Goal: Transaction & Acquisition: Purchase product/service

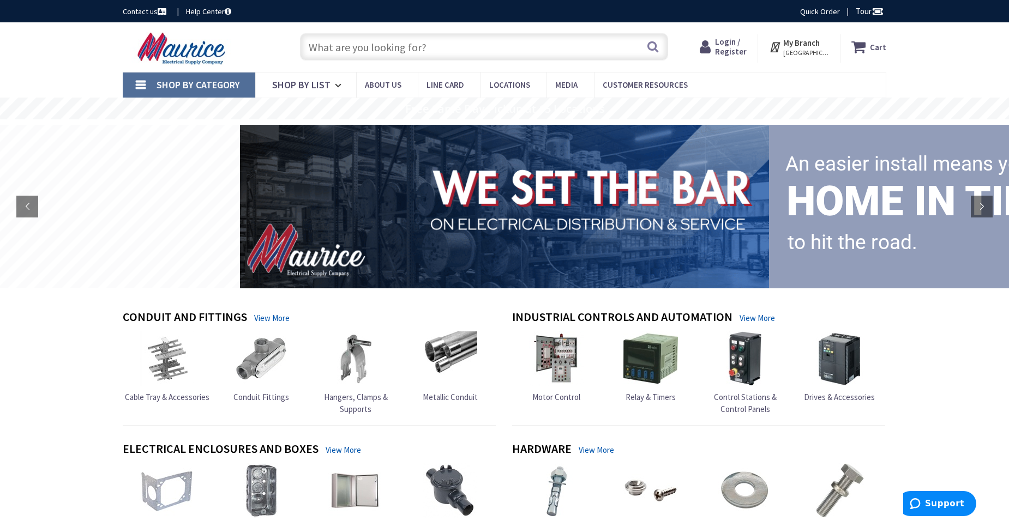
click at [459, 395] on span "Metallic Conduit" at bounding box center [450, 397] width 55 height 10
click at [805, 46] on strong "My Branch" at bounding box center [801, 43] width 37 height 10
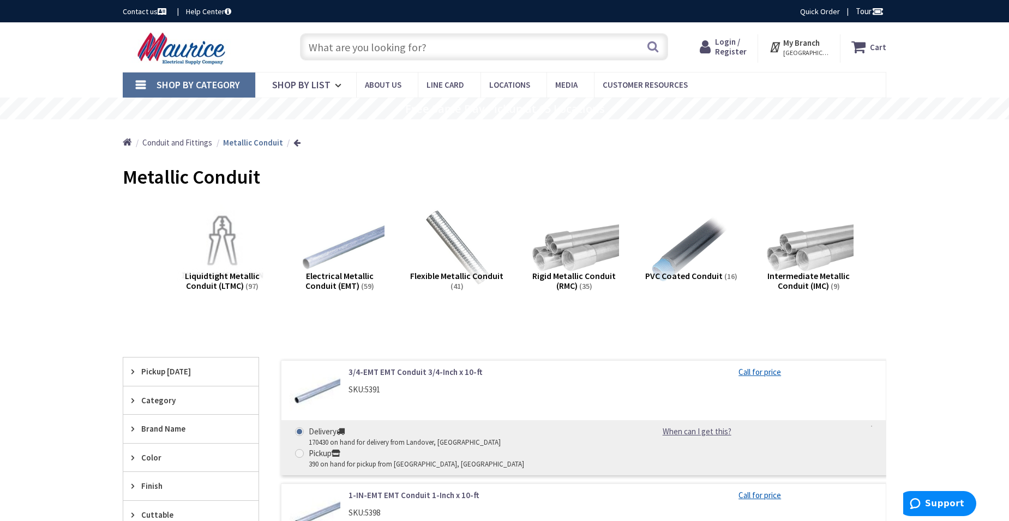
click at [800, 41] on strong "My Branch" at bounding box center [801, 43] width 37 height 10
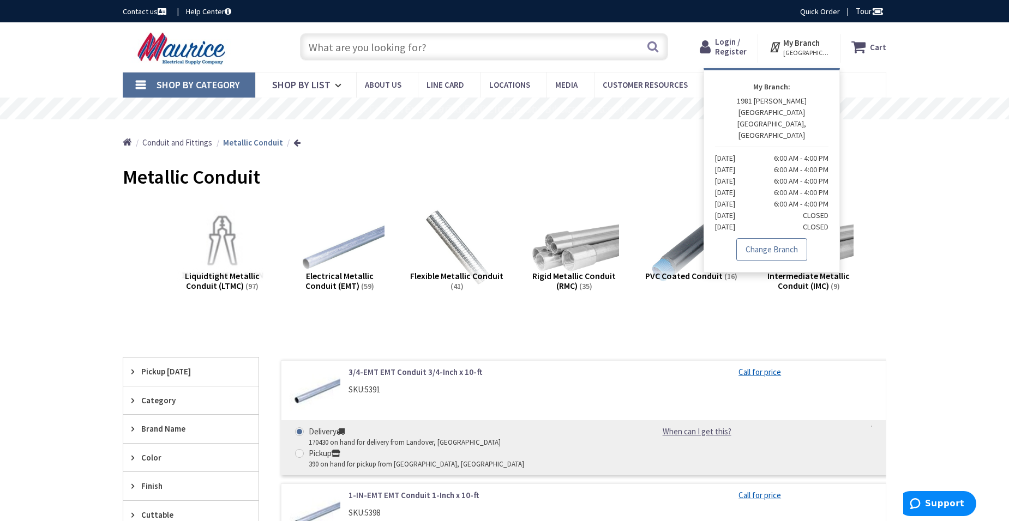
click at [793, 238] on link "Change Branch" at bounding box center [771, 249] width 71 height 23
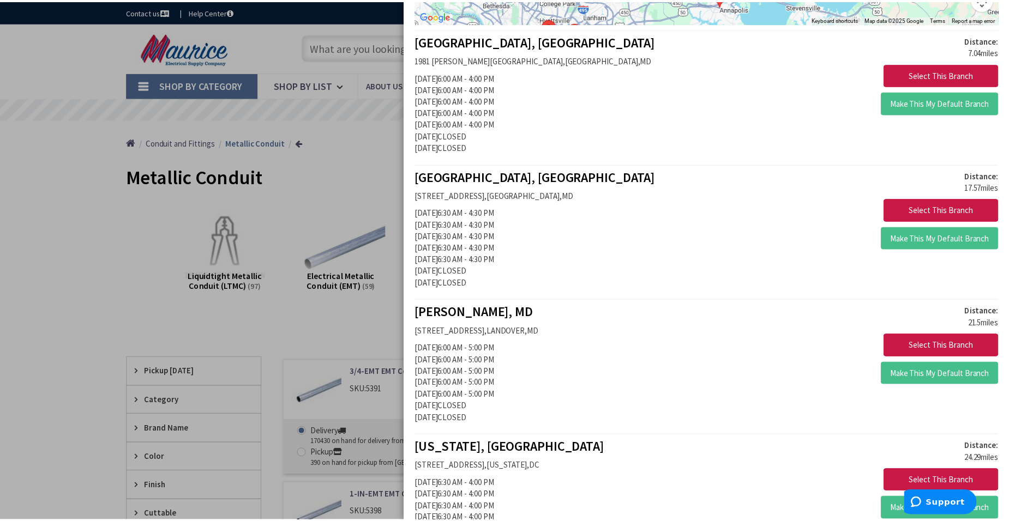
scroll to position [218, 0]
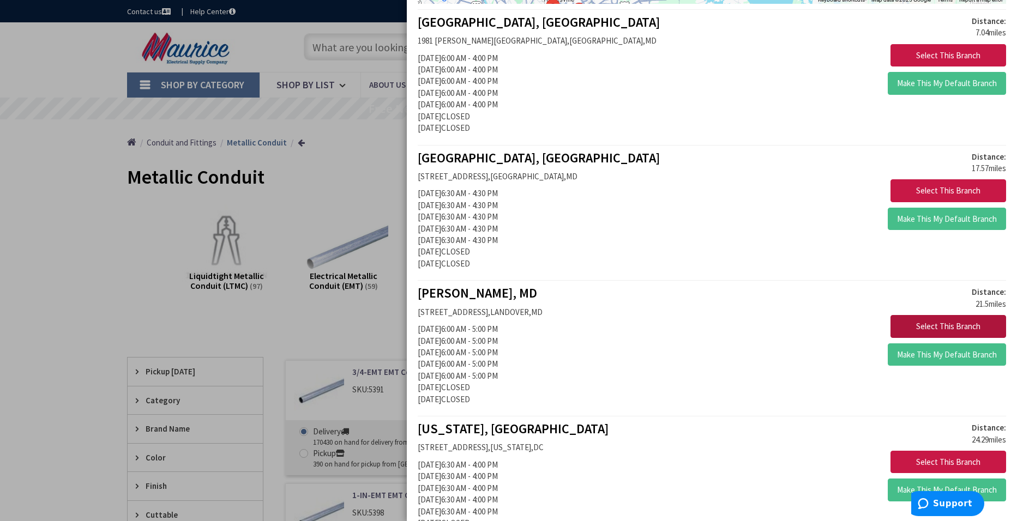
click at [934, 326] on button "Select This Branch" at bounding box center [948, 326] width 116 height 23
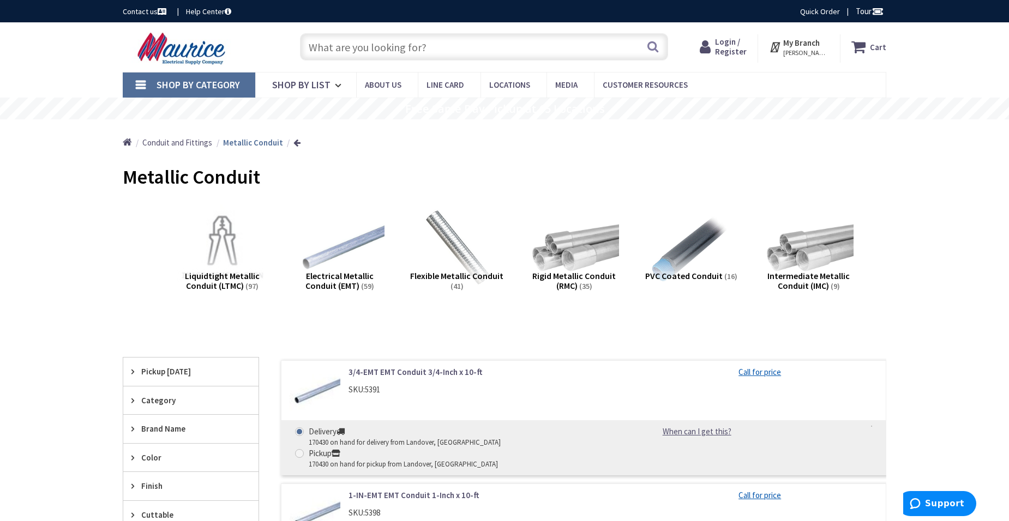
click at [805, 271] on span "Intermediate Metallic Conduit (IMC)" at bounding box center [808, 280] width 82 height 21
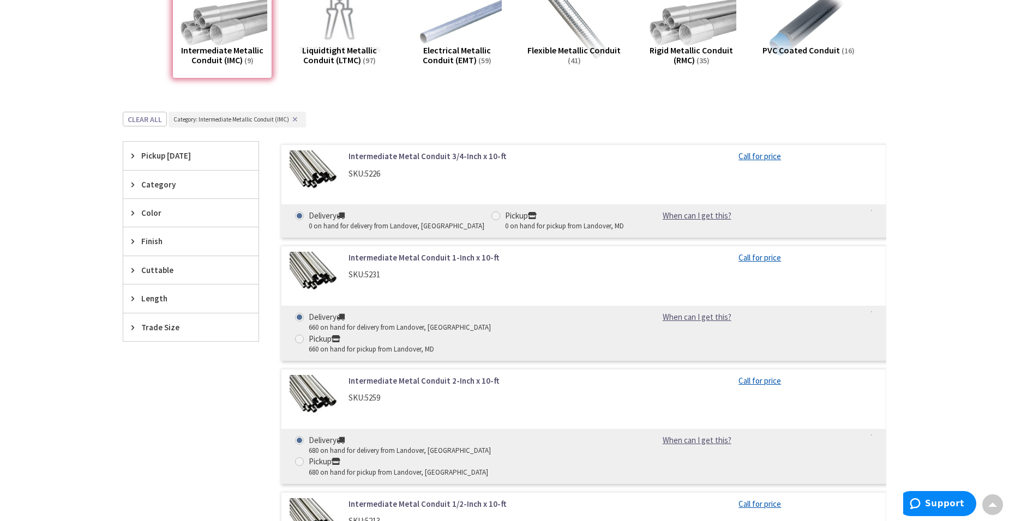
scroll to position [338, 0]
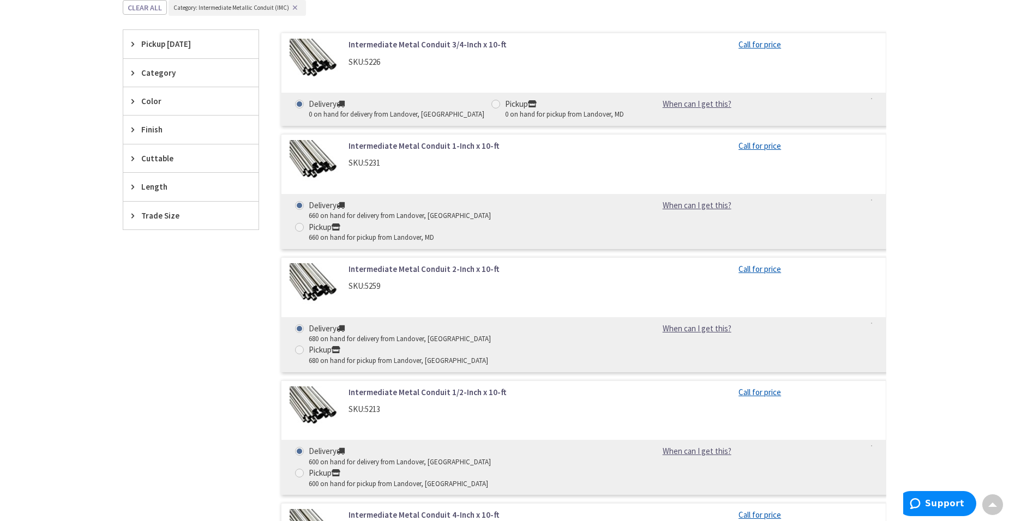
click at [434, 221] on label "Pickup 660 on hand for pickup from Landover, MD" at bounding box center [364, 232] width 139 height 22
click at [305, 224] on input "Pickup 660 on hand for pickup from Landover, MD" at bounding box center [301, 227] width 7 height 7
radio input "true"
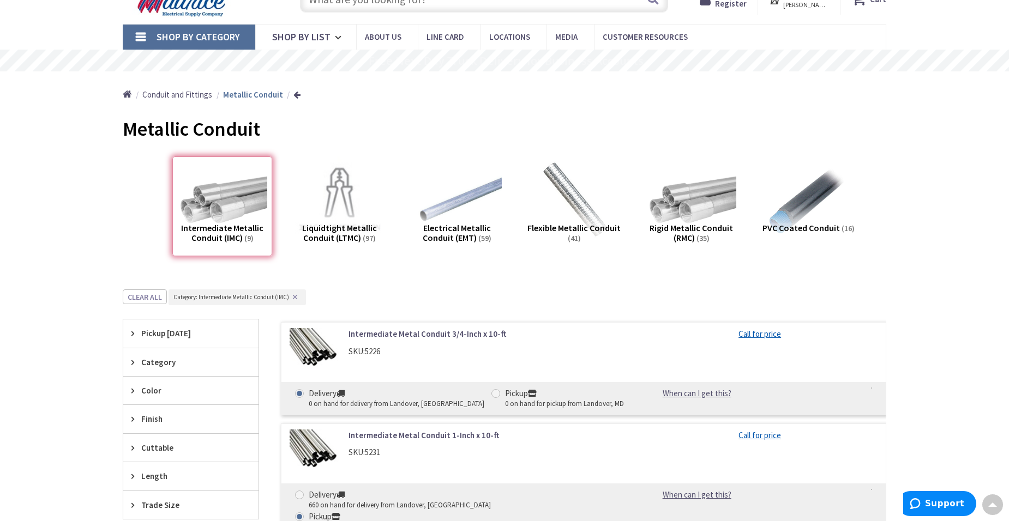
scroll to position [0, 0]
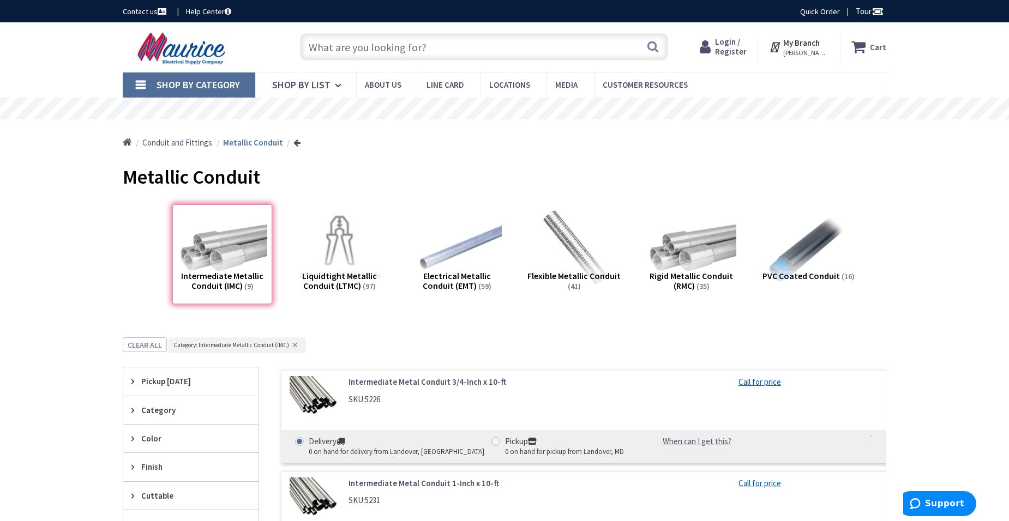
click at [806, 44] on strong "My Branch" at bounding box center [801, 43] width 37 height 10
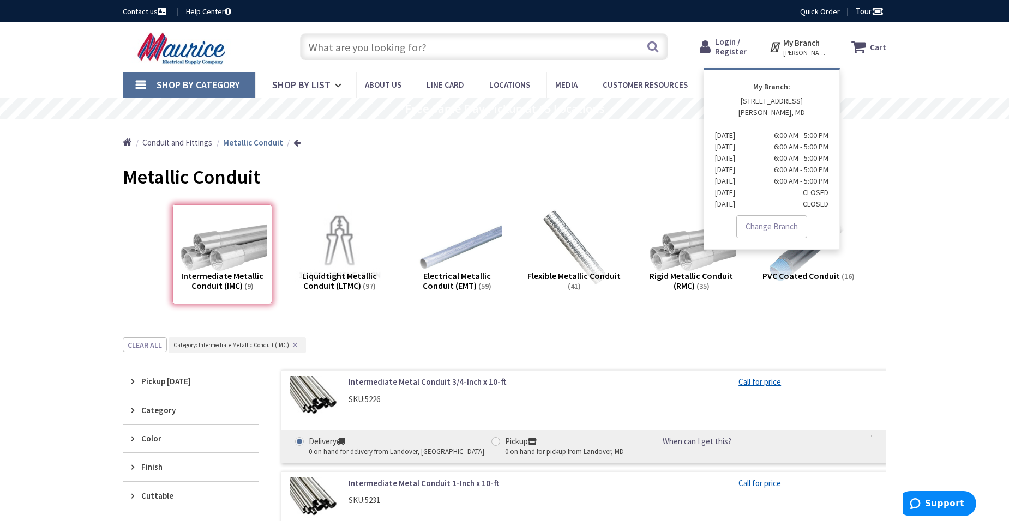
click at [782, 226] on link "Change Branch" at bounding box center [771, 226] width 71 height 23
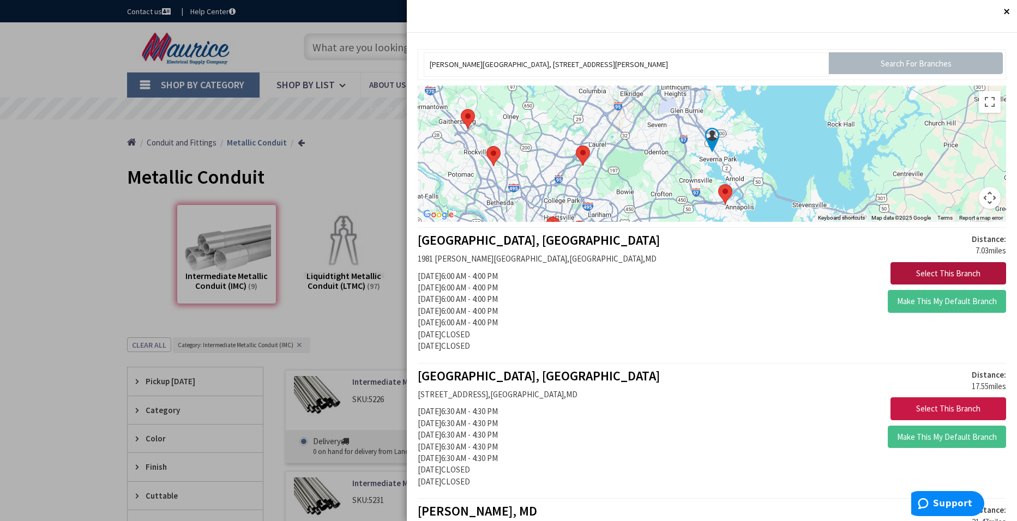
click at [916, 273] on button "Select This Branch" at bounding box center [948, 273] width 116 height 23
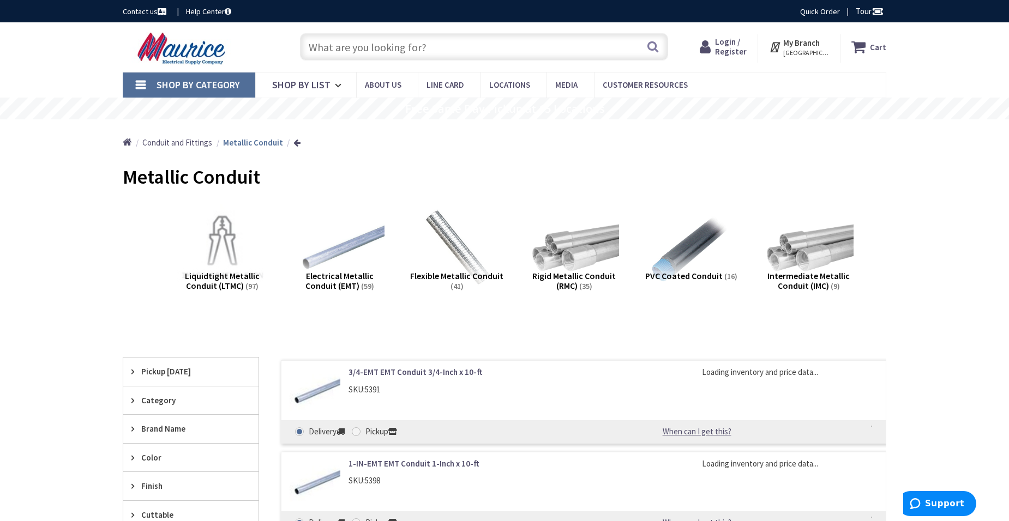
click at [811, 274] on span "Intermediate Metallic Conduit (IMC)" at bounding box center [808, 280] width 82 height 21
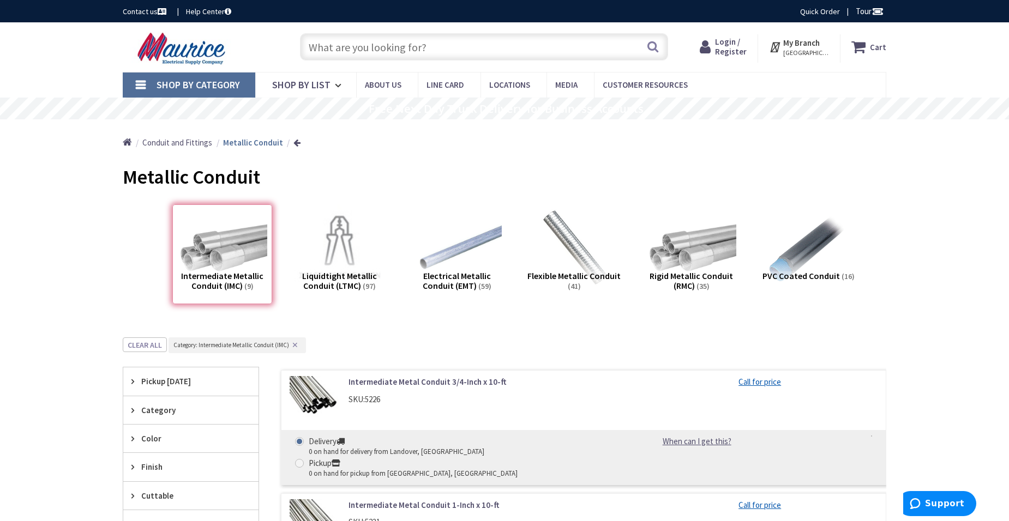
click at [805, 43] on strong "My Branch" at bounding box center [801, 43] width 37 height 10
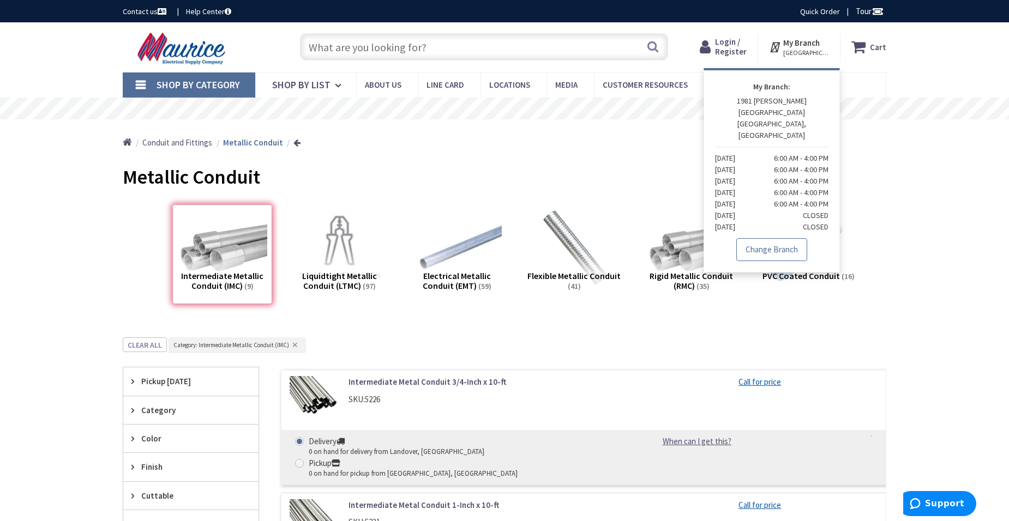
click at [786, 238] on link "Change Branch" at bounding box center [771, 249] width 71 height 23
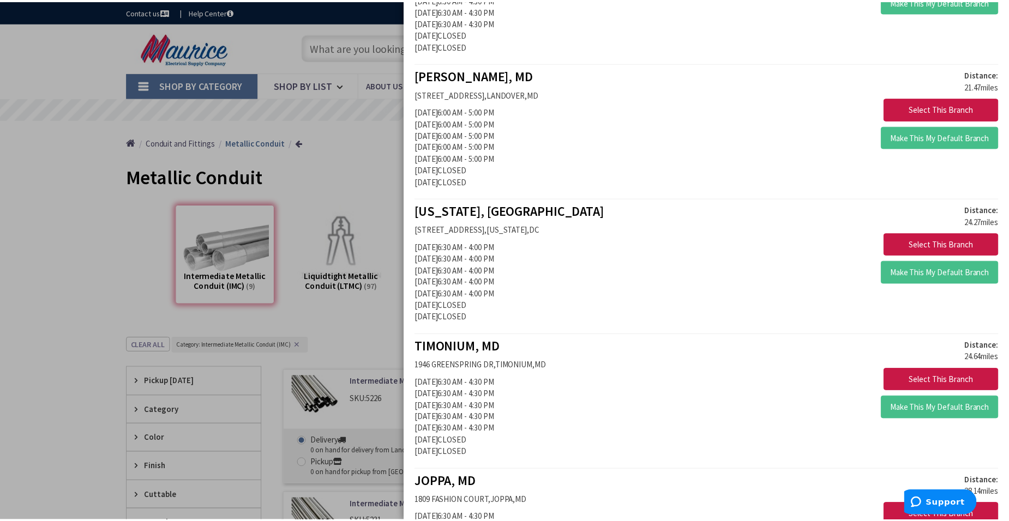
scroll to position [436, 0]
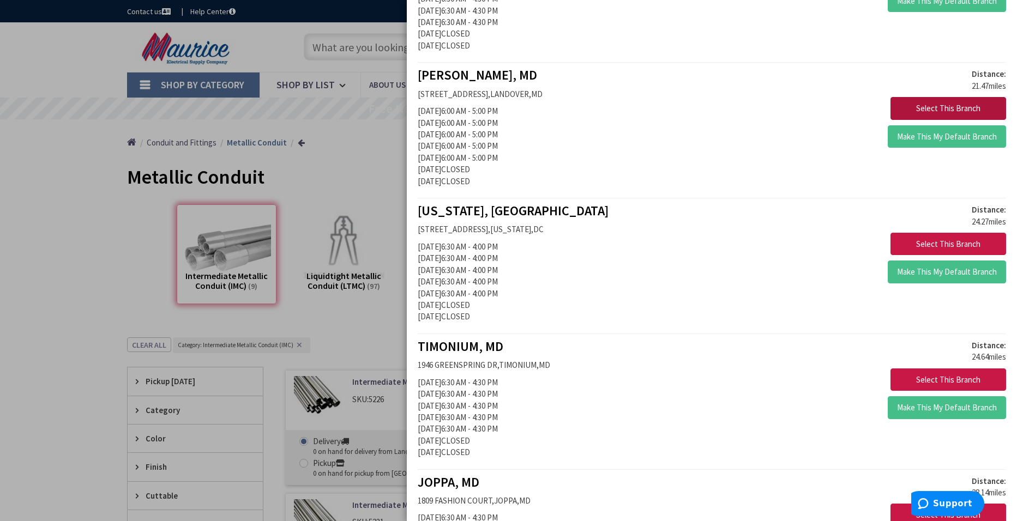
click at [926, 105] on button "Select This Branch" at bounding box center [948, 108] width 116 height 23
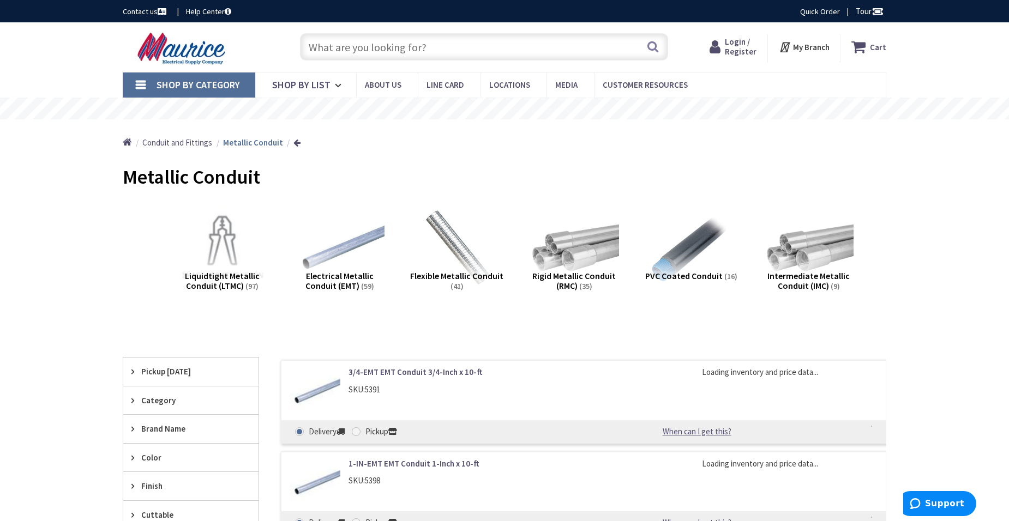
click at [817, 274] on span "Intermediate Metallic Conduit (IMC)" at bounding box center [808, 280] width 82 height 21
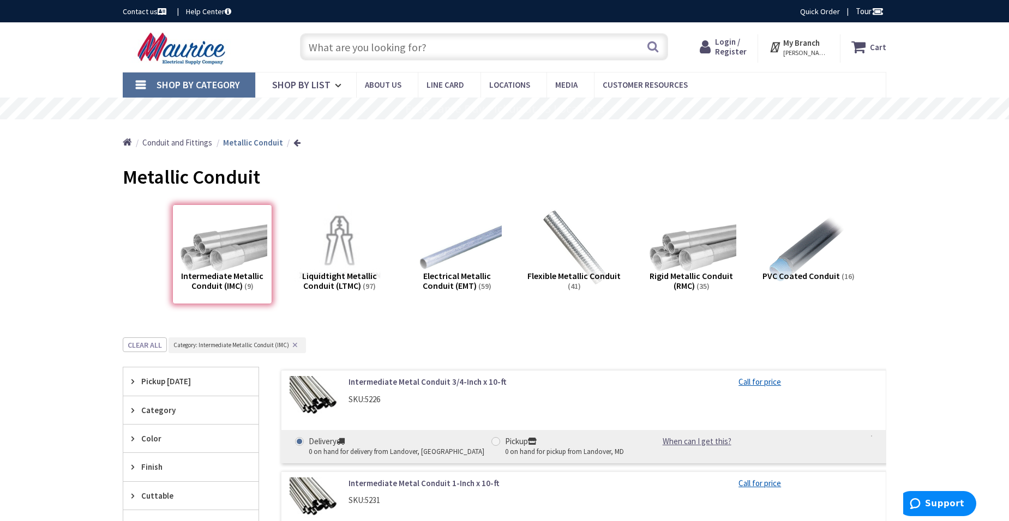
click at [730, 40] on span "Login / Register" at bounding box center [731, 47] width 32 height 20
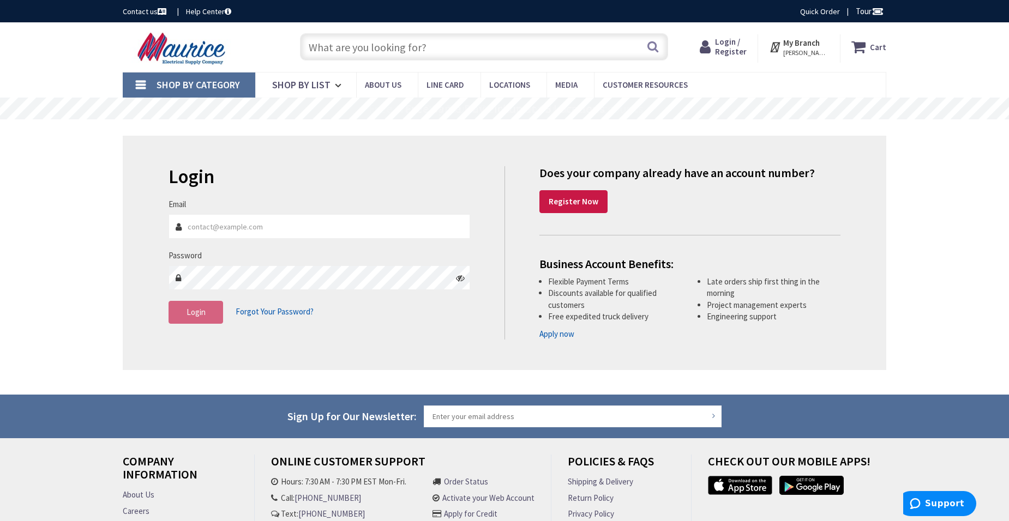
click at [232, 227] on input "Email" at bounding box center [319, 226] width 302 height 25
click at [209, 228] on input "Email" at bounding box center [319, 226] width 302 height 25
type input "joconnor@premiumelectricllc.com"
click at [200, 316] on span "Login" at bounding box center [195, 312] width 19 height 10
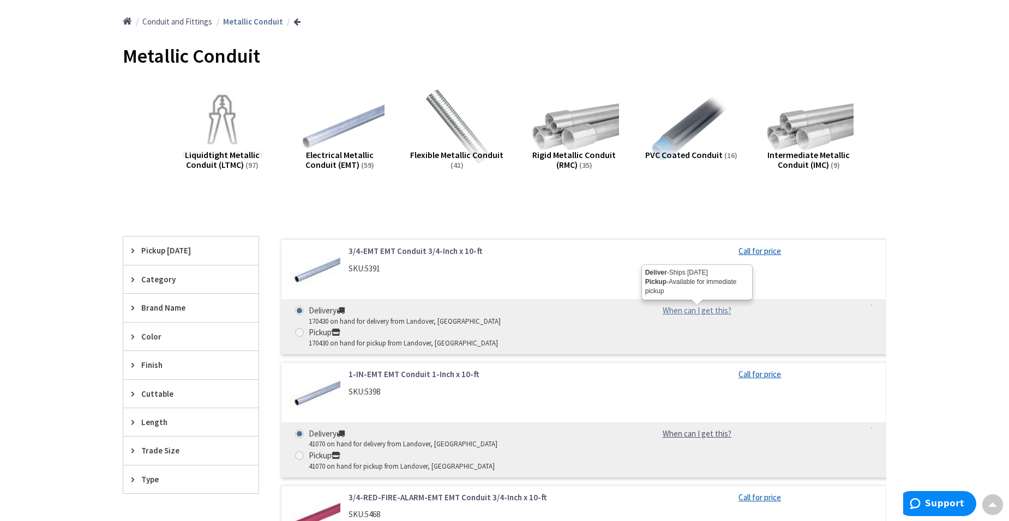
scroll to position [109, 0]
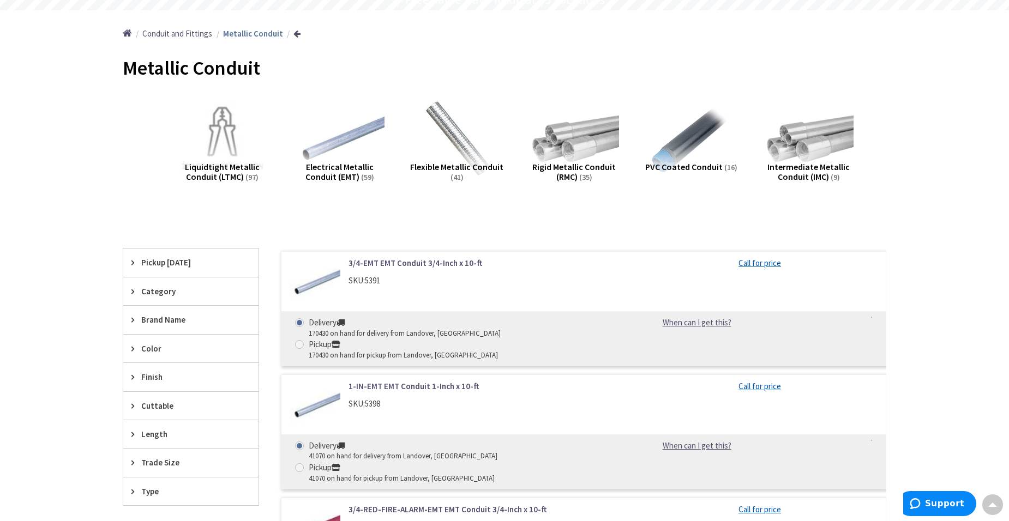
click at [814, 168] on span "Intermediate Metallic Conduit (IMC)" at bounding box center [808, 171] width 82 height 21
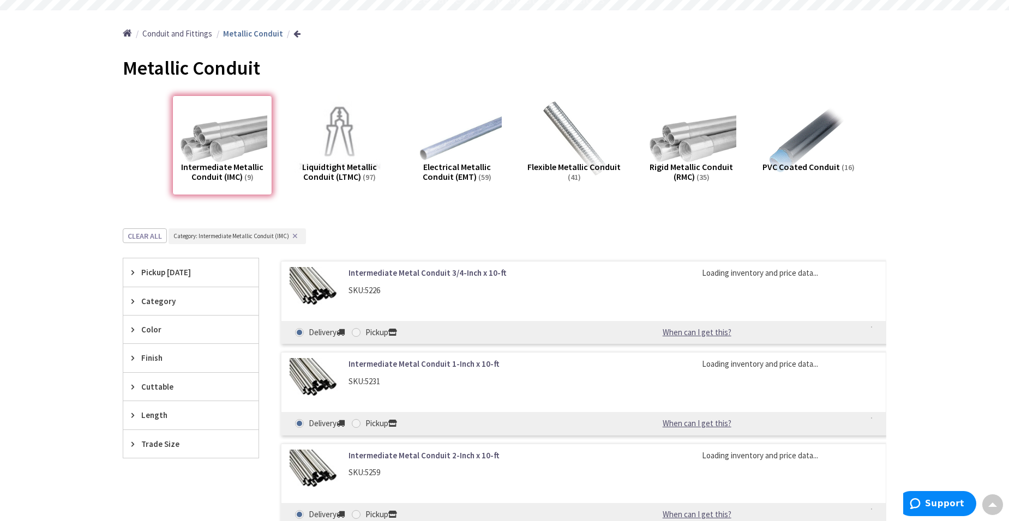
scroll to position [338, 0]
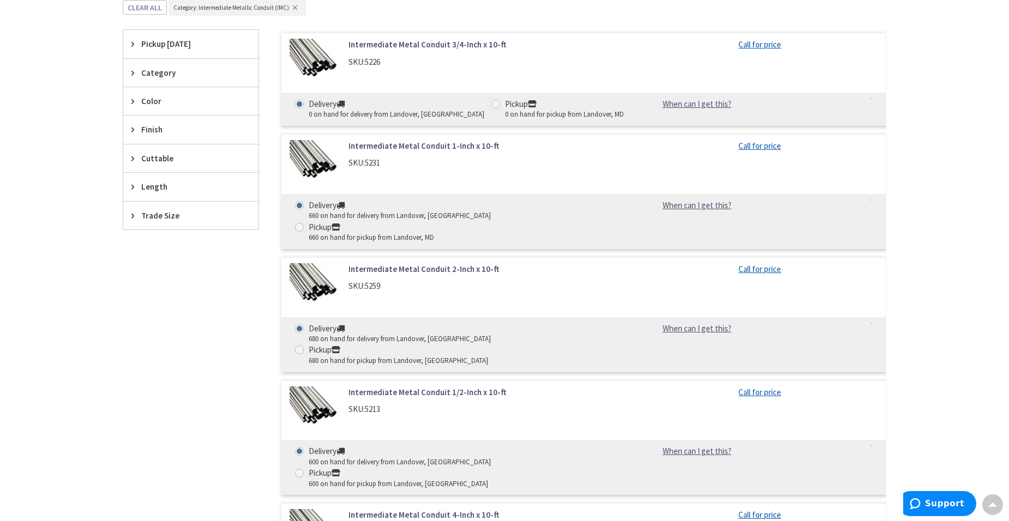
click at [304, 223] on span at bounding box center [299, 227] width 9 height 9
click at [305, 224] on input "Pickup 660 on hand for pickup from Landover, MD" at bounding box center [301, 227] width 7 height 7
radio input "true"
click at [759, 146] on link "Call for price" at bounding box center [759, 145] width 43 height 11
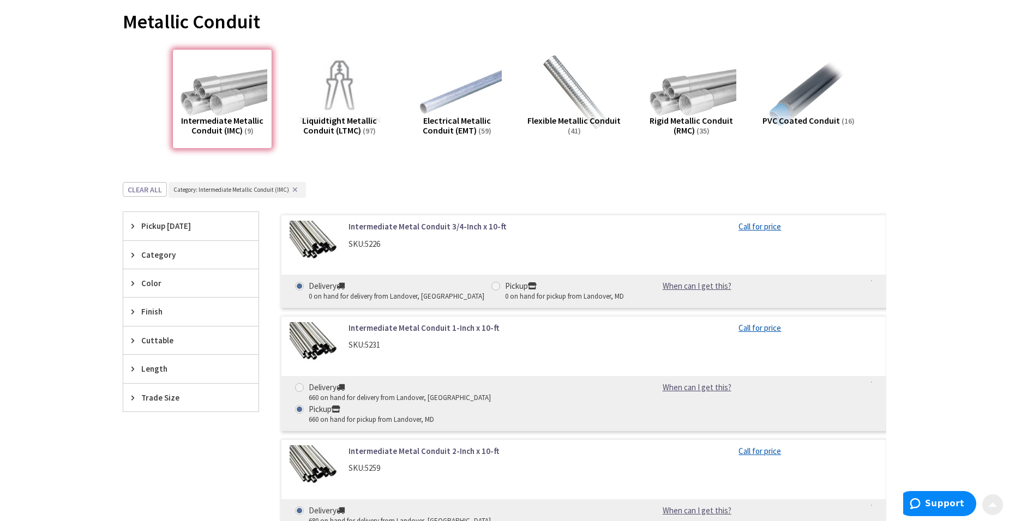
scroll to position [218, 0]
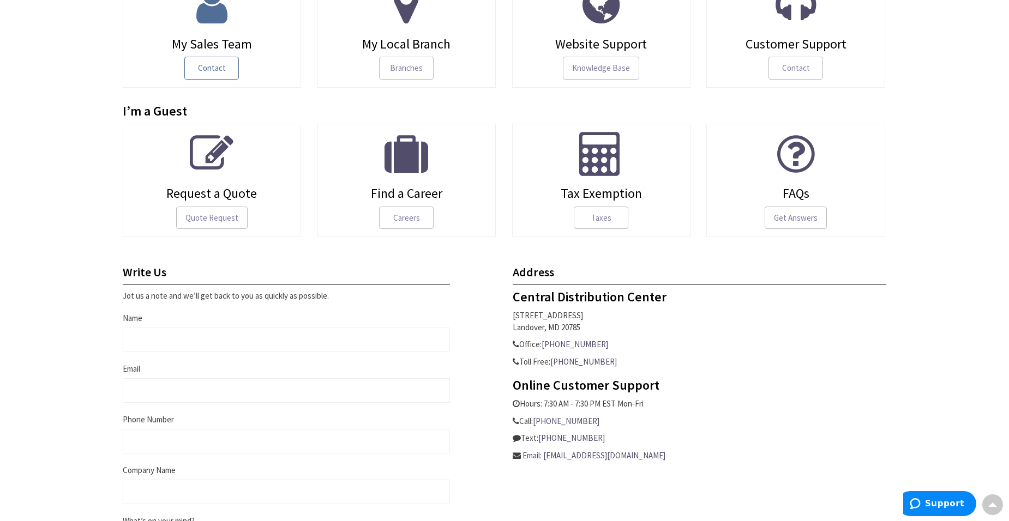
scroll to position [273, 0]
